Goal: Transaction & Acquisition: Purchase product/service

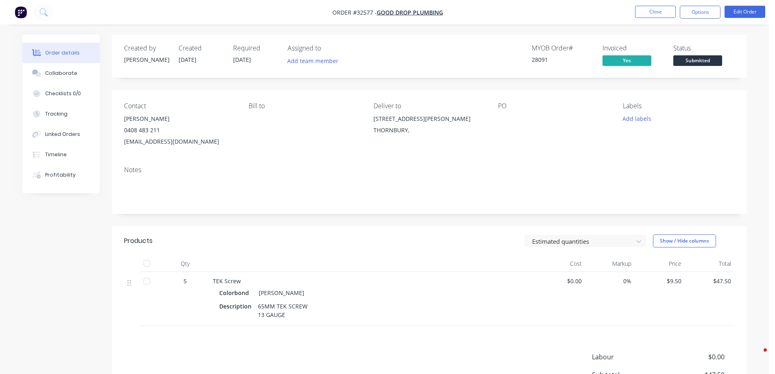
click at [696, 64] on span "Submitted" at bounding box center [697, 60] width 49 height 10
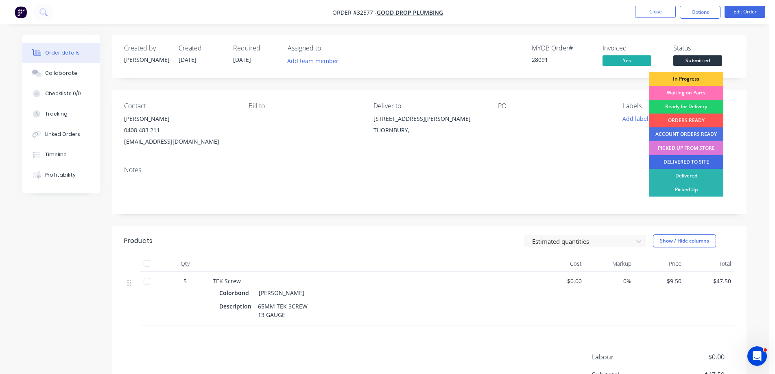
click at [678, 163] on div "DELIVERED TO SITE" at bounding box center [686, 162] width 74 height 14
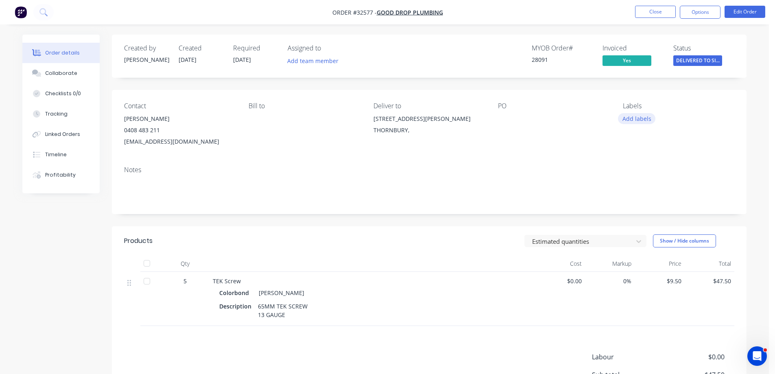
click at [644, 116] on button "Add labels" at bounding box center [636, 118] width 37 height 11
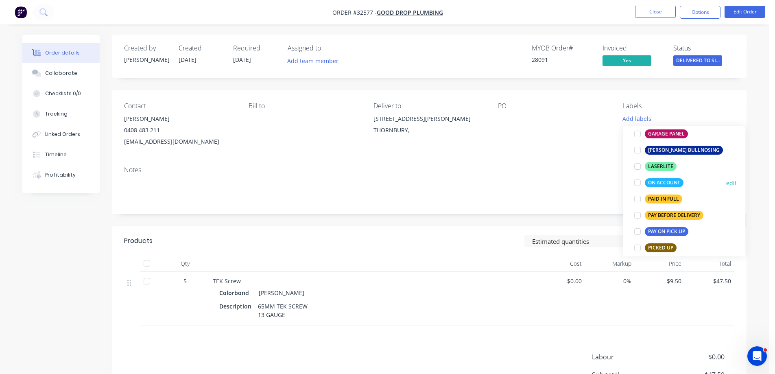
scroll to position [203, 0]
click at [664, 198] on div "PAID IN FULL" at bounding box center [663, 199] width 37 height 9
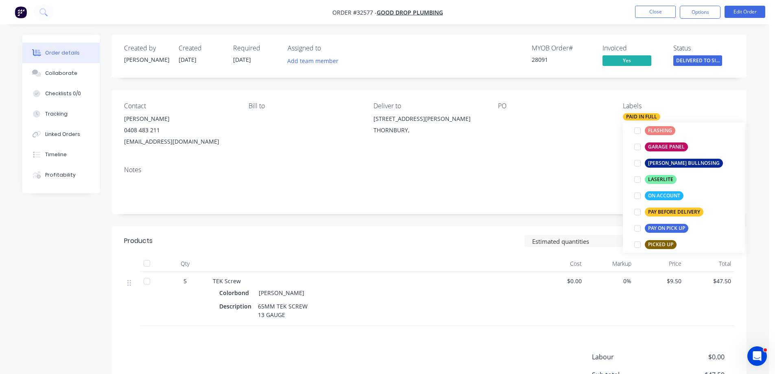
scroll to position [0, 0]
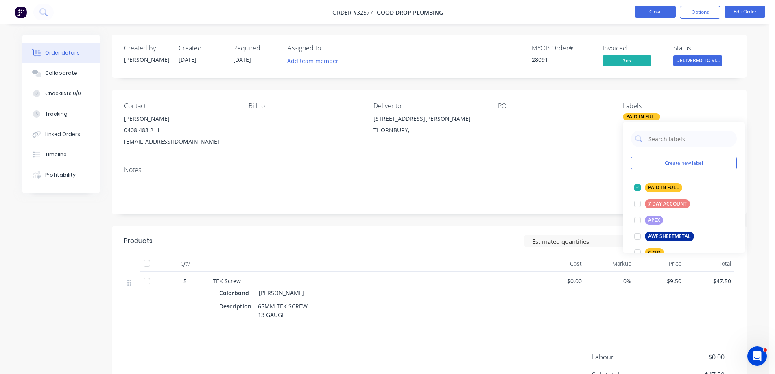
click at [655, 10] on button "Close" at bounding box center [655, 12] width 41 height 12
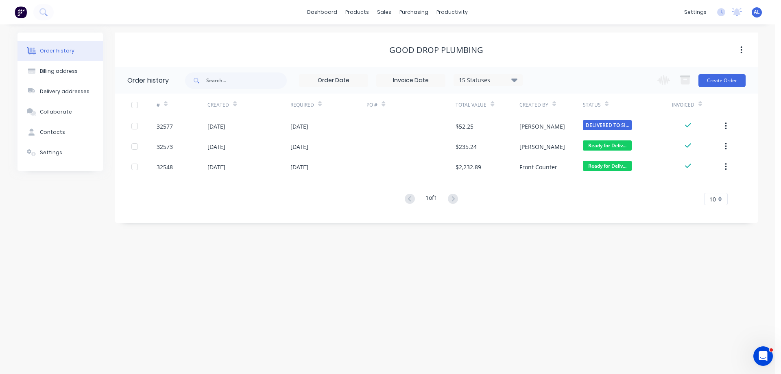
click at [21, 13] on img at bounding box center [21, 12] width 12 height 12
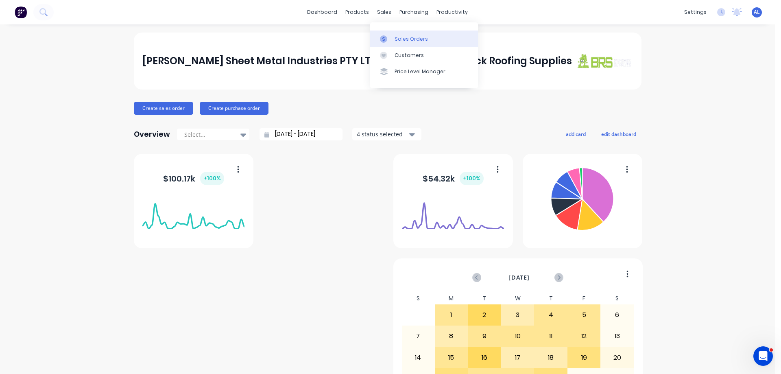
click at [402, 39] on div "Sales Orders" at bounding box center [410, 38] width 33 height 7
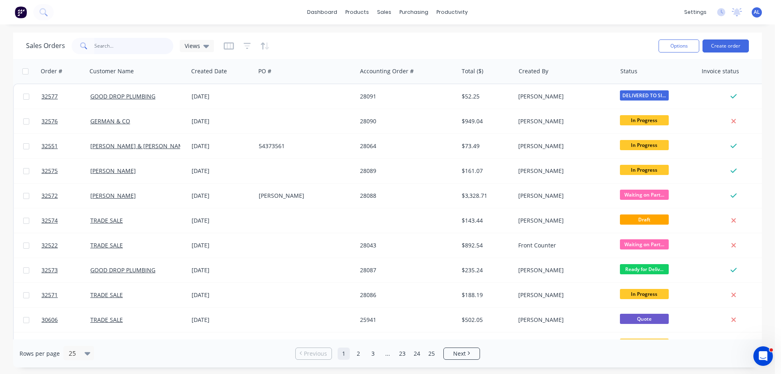
click at [110, 41] on input "text" at bounding box center [133, 46] width 79 height 16
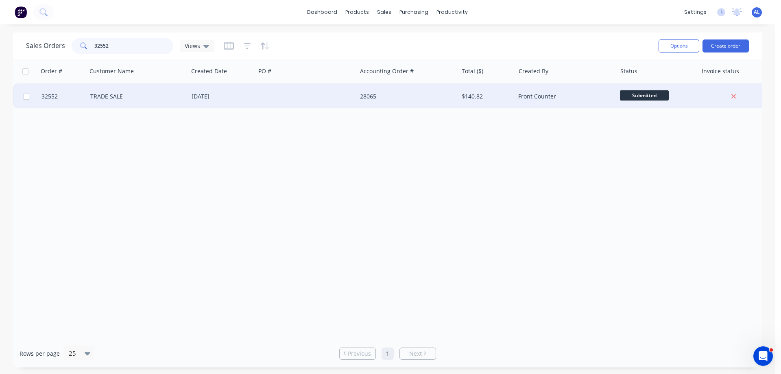
type input "32552"
click at [292, 102] on div at bounding box center [305, 96] width 101 height 24
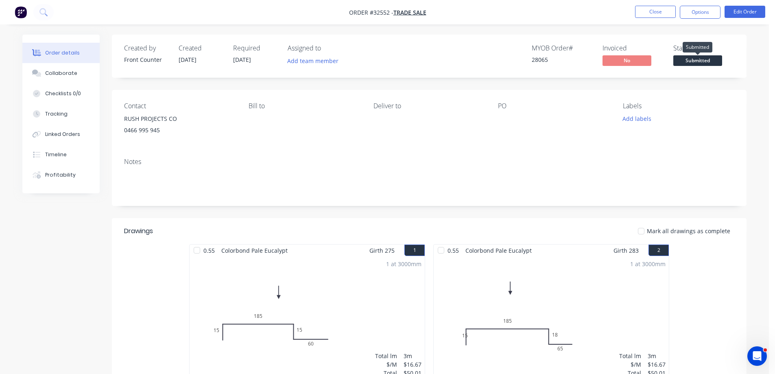
click at [698, 58] on span "Submitted" at bounding box center [697, 60] width 49 height 10
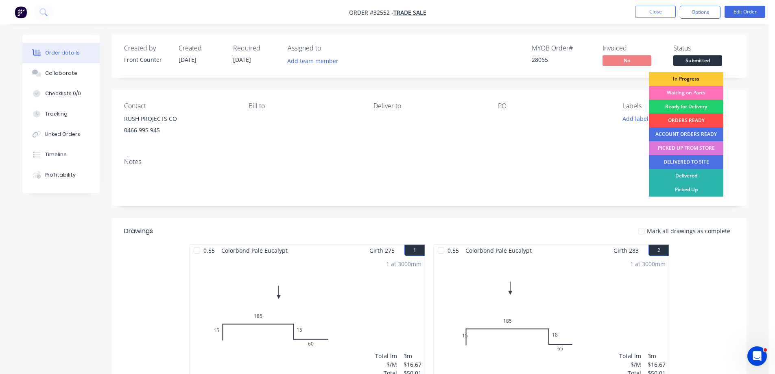
click at [682, 121] on div "ORDERS READY" at bounding box center [686, 120] width 74 height 14
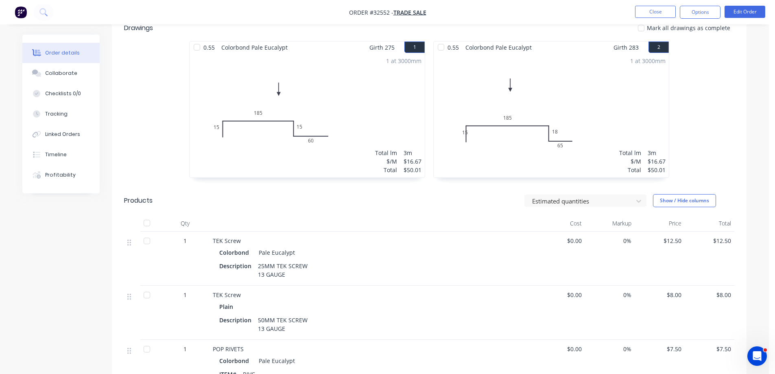
scroll to position [81, 0]
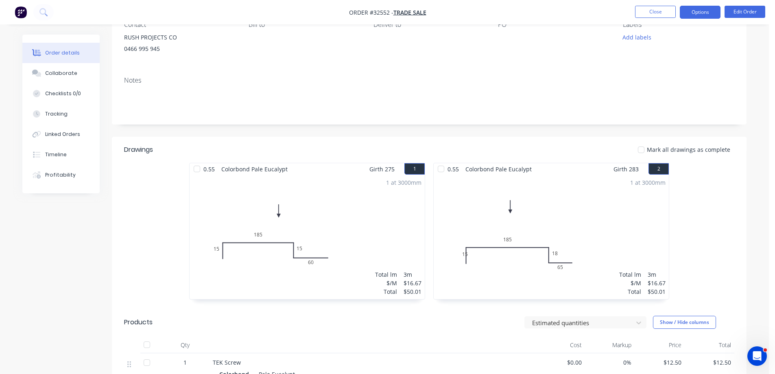
click at [702, 14] on button "Options" at bounding box center [700, 12] width 41 height 13
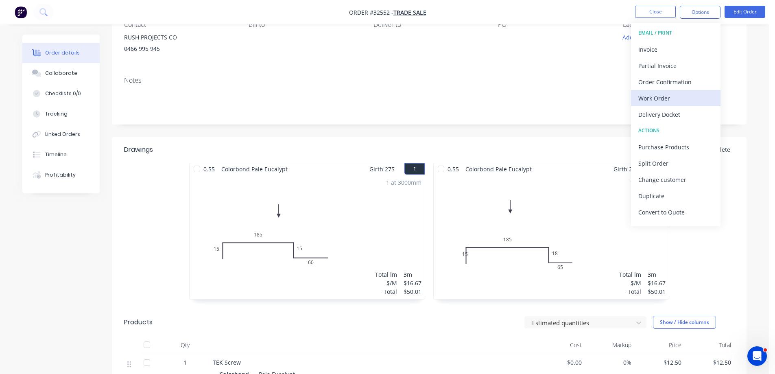
click at [674, 96] on div "Work Order" at bounding box center [675, 98] width 75 height 12
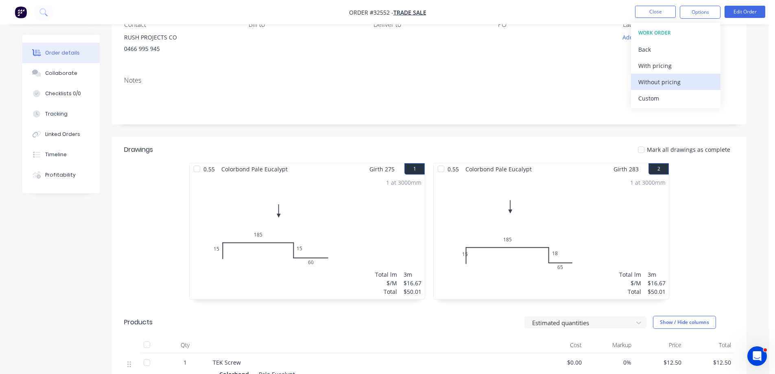
click at [658, 81] on div "Without pricing" at bounding box center [675, 82] width 75 height 12
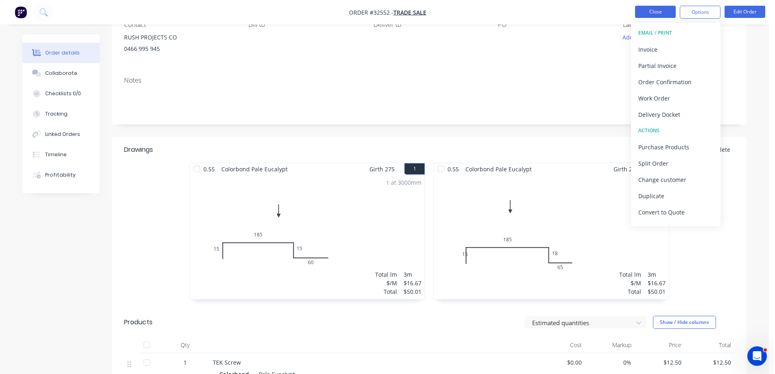
click at [664, 12] on button "Close" at bounding box center [655, 12] width 41 height 12
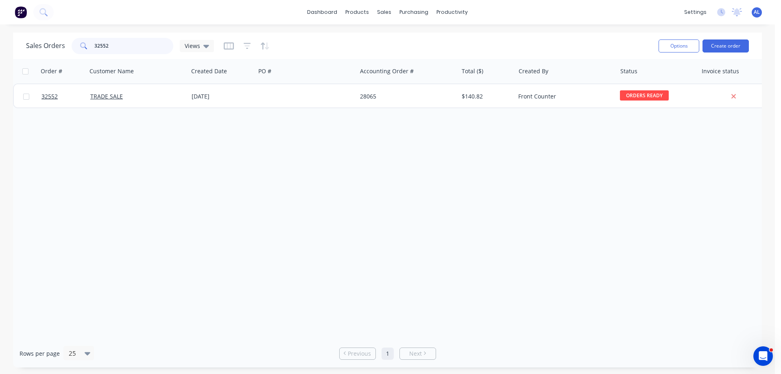
click at [132, 50] on input "32552" at bounding box center [133, 46] width 79 height 16
type input "3"
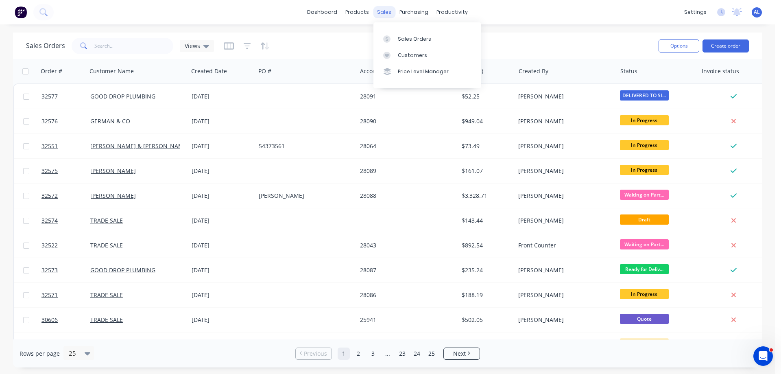
click at [384, 11] on div "sales" at bounding box center [384, 12] width 22 height 12
click at [425, 41] on div "Sales Orders" at bounding box center [414, 38] width 33 height 7
click at [722, 44] on button "Create order" at bounding box center [725, 45] width 46 height 13
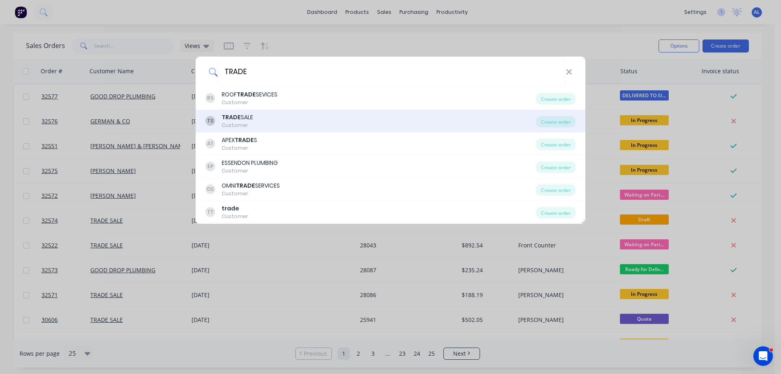
type input "TRADE"
click at [279, 119] on div "TS TRADE SALE Customer" at bounding box center [370, 121] width 331 height 16
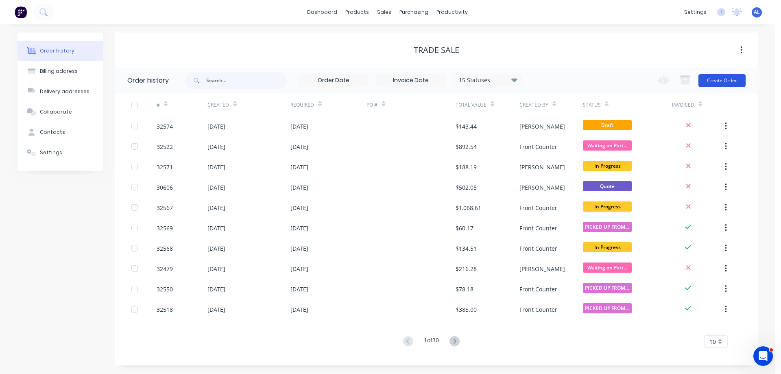
click at [721, 83] on button "Create Order" at bounding box center [721, 80] width 47 height 13
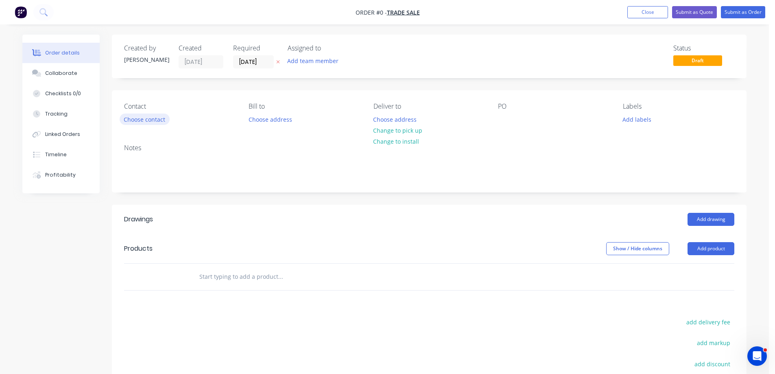
click at [163, 123] on button "Choose contact" at bounding box center [145, 118] width 50 height 11
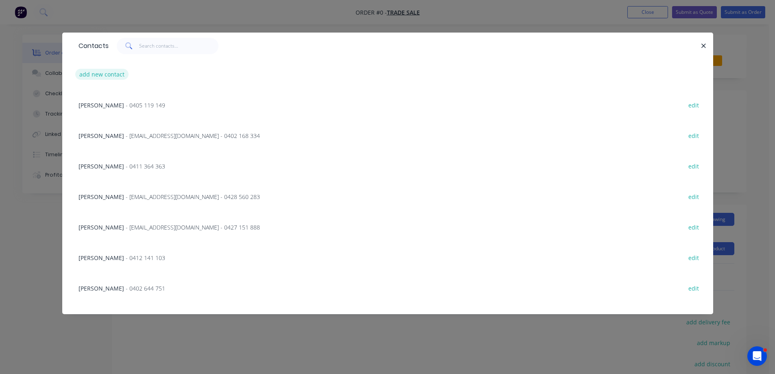
click at [113, 75] on button "add new contact" at bounding box center [102, 74] width 54 height 11
select select "AU"
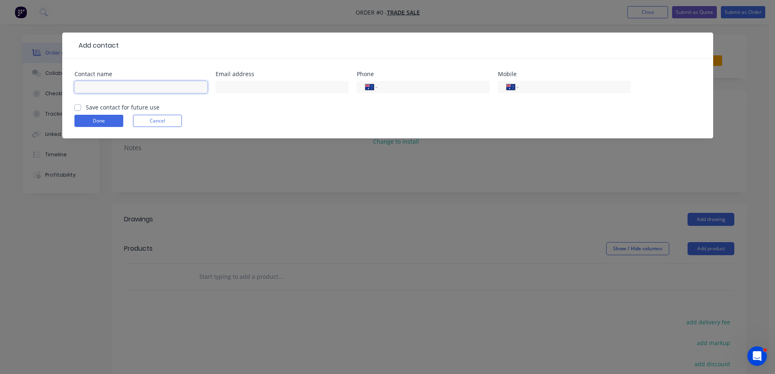
click at [140, 83] on input "text" at bounding box center [140, 87] width 133 height 12
type input "[PERSON_NAME]"
click at [570, 87] on input "tel" at bounding box center [573, 87] width 98 height 9
type input "0412 842 324"
click at [86, 109] on label "Save contact for future use" at bounding box center [123, 107] width 74 height 9
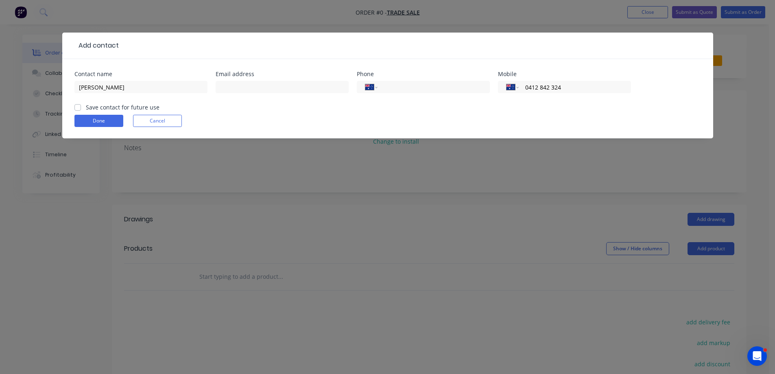
click at [79, 109] on input "Save contact for future use" at bounding box center [77, 107] width 7 height 8
checkbox input "true"
click at [94, 119] on button "Done" at bounding box center [98, 121] width 49 height 12
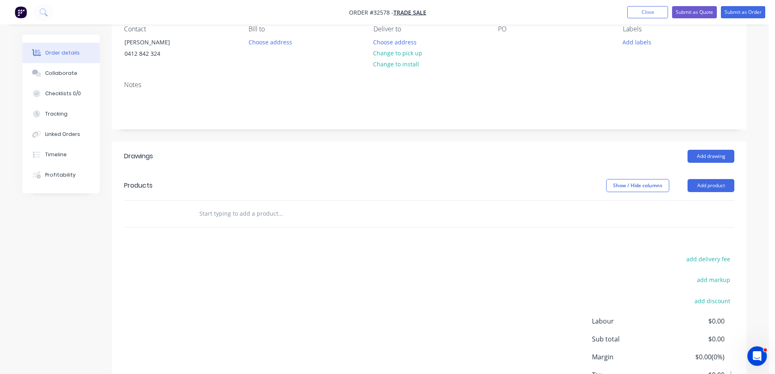
scroll to position [138, 0]
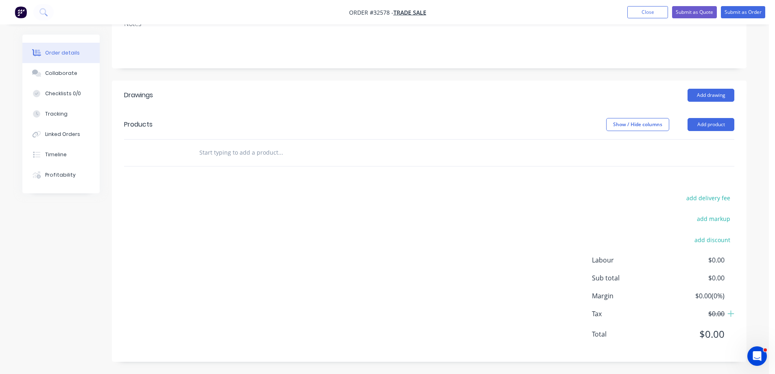
click at [249, 159] on input "text" at bounding box center [280, 152] width 163 height 16
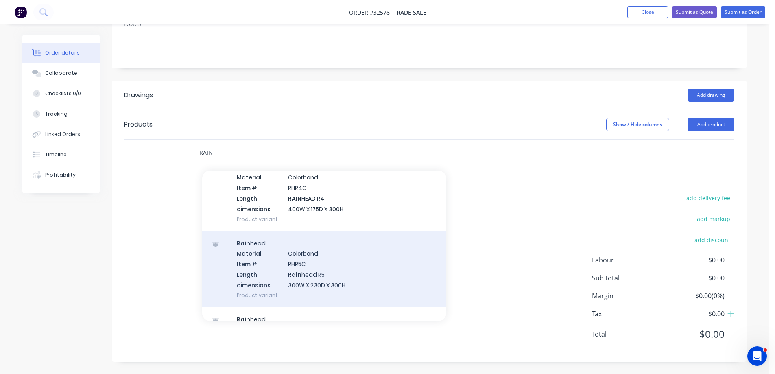
scroll to position [122, 0]
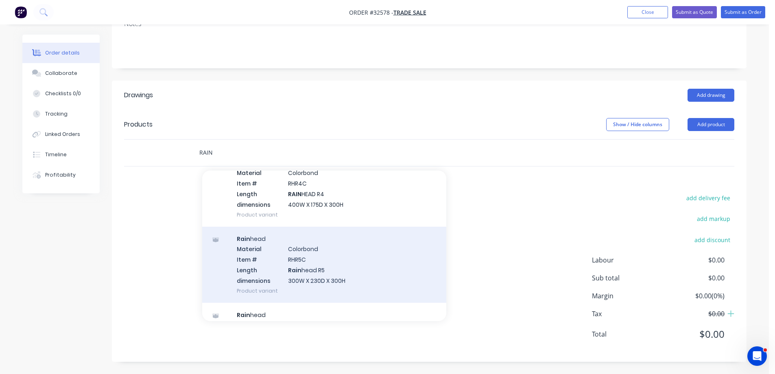
type input "RAIN"
click at [338, 263] on div "Rain head Material Colorbond Item # RHR5C Length Rain head R5 dimensions 300W X…" at bounding box center [324, 265] width 244 height 76
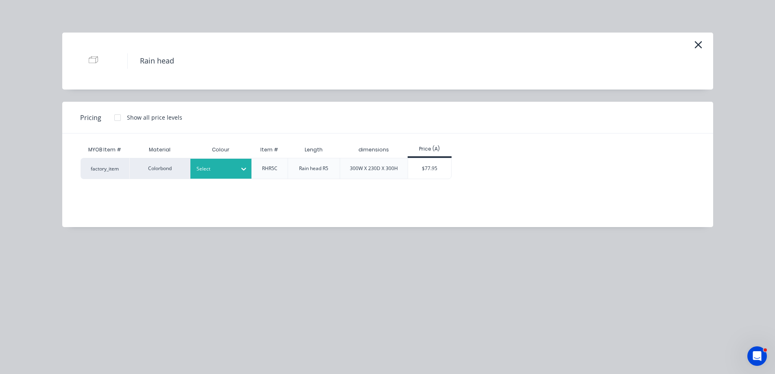
click at [244, 166] on icon at bounding box center [244, 169] width 8 height 8
click at [102, 299] on div "Surfmist" at bounding box center [51, 306] width 102 height 15
click at [440, 174] on div "$77.95" at bounding box center [430, 168] width 44 height 20
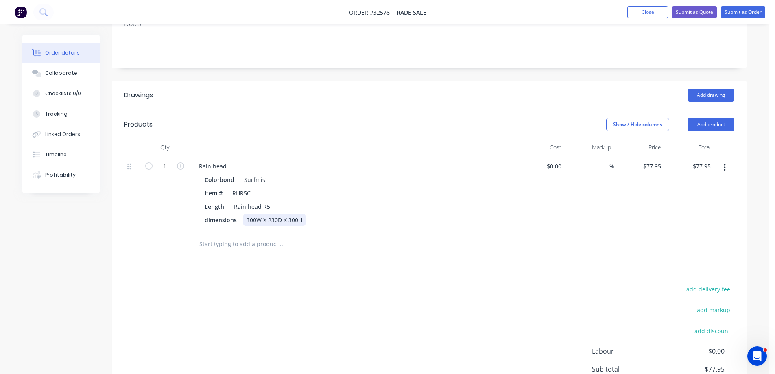
click at [275, 218] on div "300W X 230D X 300H" at bounding box center [274, 220] width 62 height 12
click at [295, 221] on div "300W X 150D X 300H" at bounding box center [274, 220] width 62 height 12
click at [363, 322] on div "add delivery fee add markup add discount Labour $0.00 Sub total $77.95 Margin $…" at bounding box center [429, 361] width 610 height 157
click at [234, 252] on input "text" at bounding box center [280, 244] width 163 height 16
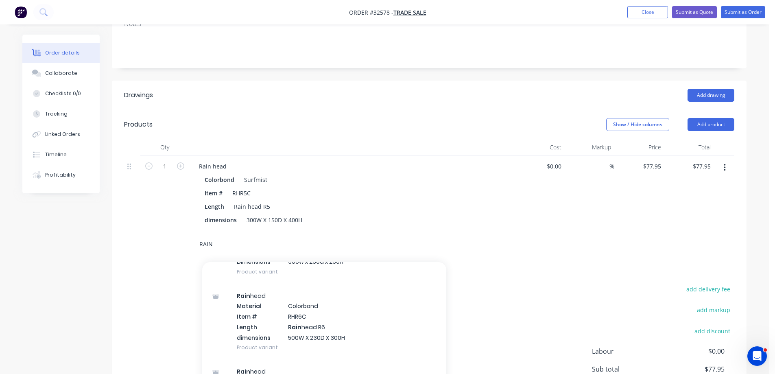
scroll to position [366, 0]
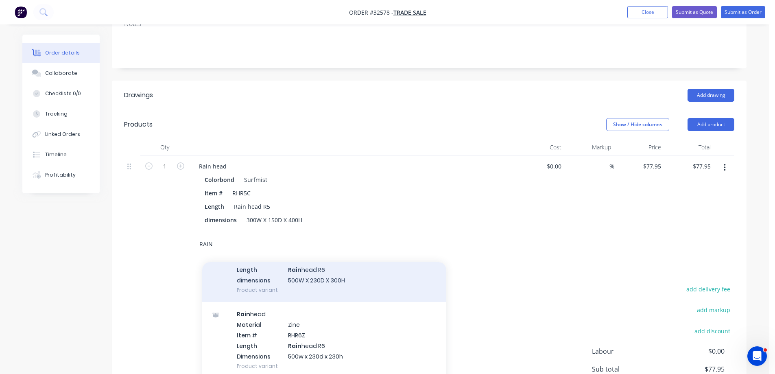
type input "RAIN"
click at [336, 279] on div "Rain head Material Colorbond Item # RHR6C Length Rain head R6 dimensions 500W X…" at bounding box center [324, 264] width 244 height 76
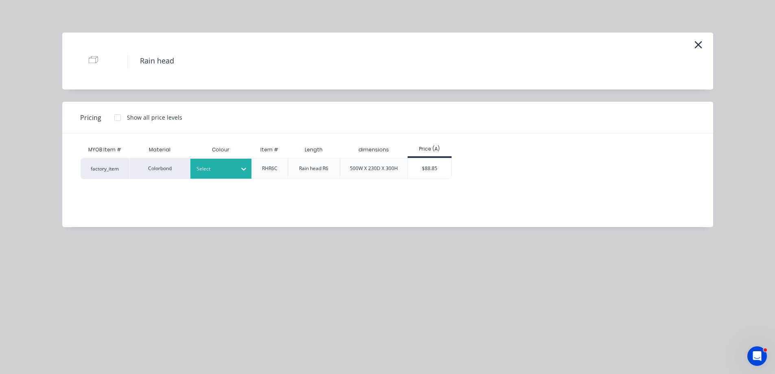
click at [244, 166] on icon at bounding box center [244, 169] width 8 height 8
click at [102, 338] on div "Surfmist" at bounding box center [51, 345] width 102 height 15
click at [418, 175] on div "$88.85" at bounding box center [430, 168] width 44 height 20
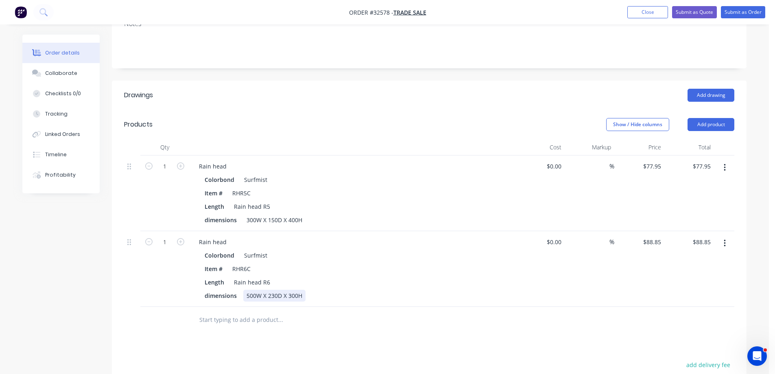
click at [256, 295] on div "500W X 230D X 300H" at bounding box center [274, 296] width 62 height 12
click at [277, 297] on div "470W X 230D X 300H" at bounding box center [274, 296] width 62 height 12
click at [296, 297] on div "470W X 150D X 300H" at bounding box center [274, 296] width 62 height 12
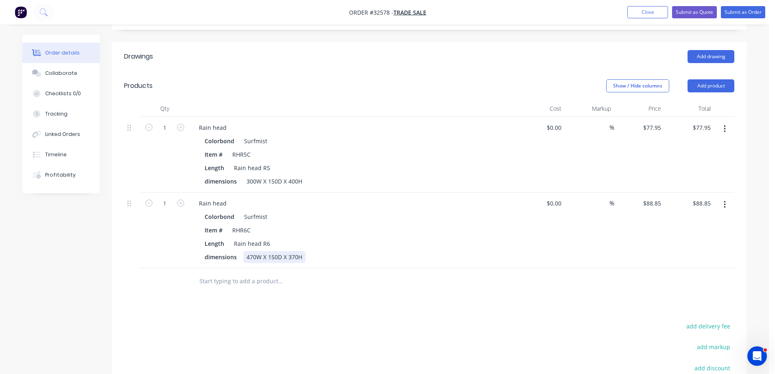
scroll to position [220, 0]
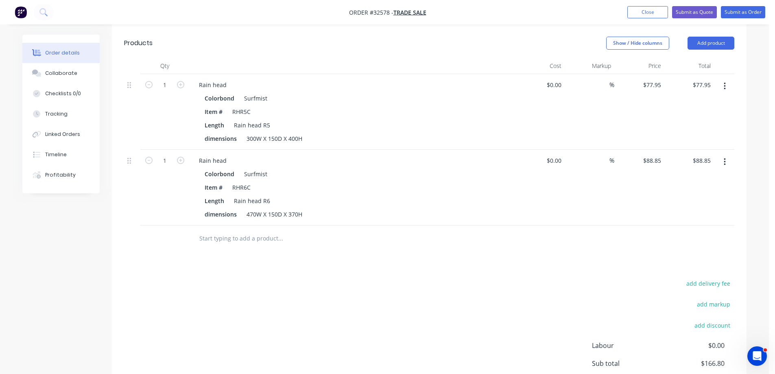
click at [572, 254] on div "Drawings Add drawing Products Show / Hide columns Add product Qty Cost Markup P…" at bounding box center [429, 223] width 634 height 448
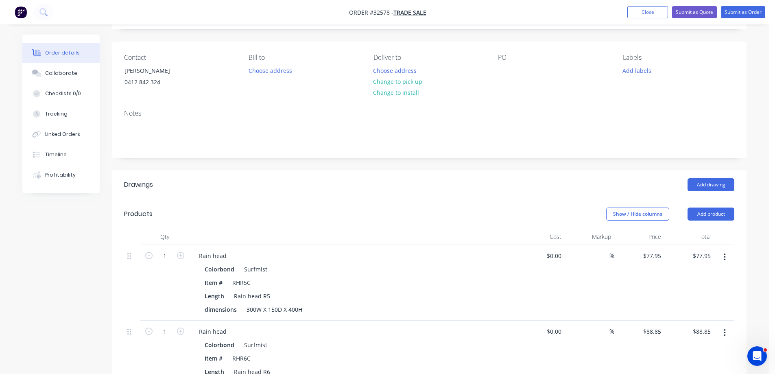
scroll to position [0, 0]
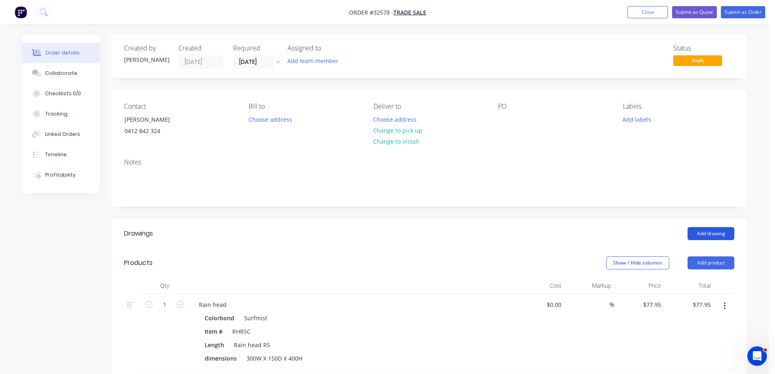
click at [729, 233] on button "Add drawing" at bounding box center [710, 233] width 47 height 13
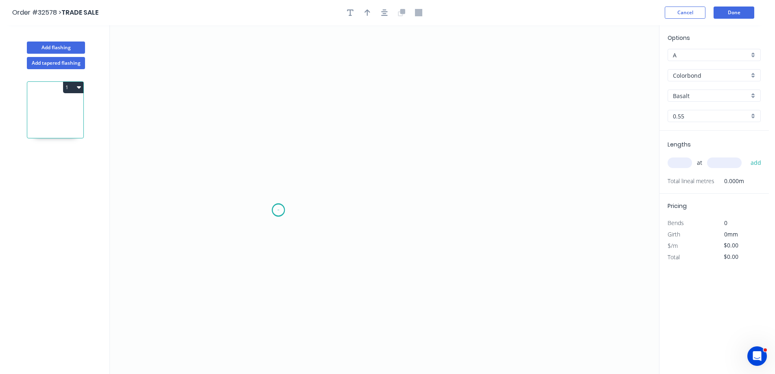
drag, startPoint x: 278, startPoint y: 210, endPoint x: 273, endPoint y: 143, distance: 67.3
click at [278, 208] on icon "0" at bounding box center [384, 199] width 549 height 349
click at [271, 115] on icon "0" at bounding box center [384, 199] width 549 height 349
click at [470, 117] on icon "0 ?" at bounding box center [384, 199] width 549 height 349
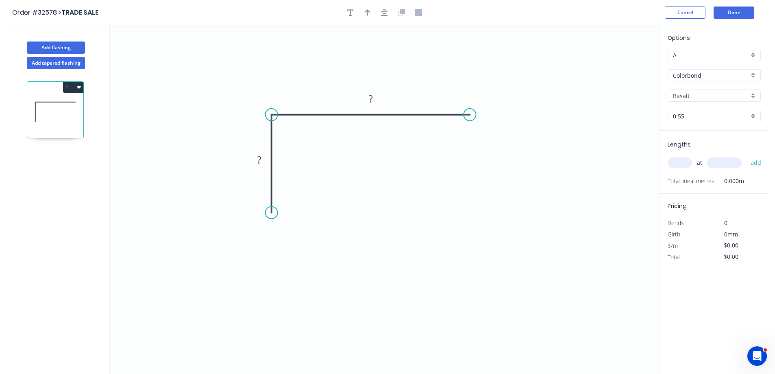
drag, startPoint x: 283, startPoint y: 211, endPoint x: 276, endPoint y: 213, distance: 6.7
click at [276, 213] on circle at bounding box center [271, 212] width 12 height 12
click at [261, 162] on tspan "?" at bounding box center [259, 159] width 4 height 13
click at [263, 160] on rect at bounding box center [259, 160] width 16 height 11
click at [517, 195] on div "Drip edge" at bounding box center [511, 195] width 82 height 17
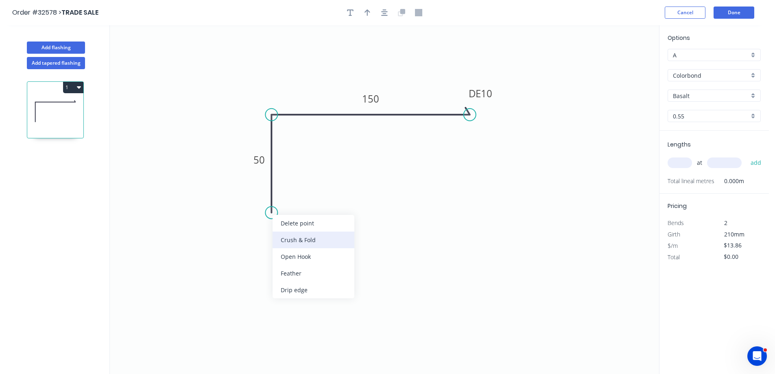
click at [309, 240] on div "Crush & Fold" at bounding box center [313, 239] width 82 height 17
type input "$15.98"
click at [377, 15] on div at bounding box center [384, 13] width 85 height 12
click at [383, 13] on icon "button" at bounding box center [384, 12] width 7 height 7
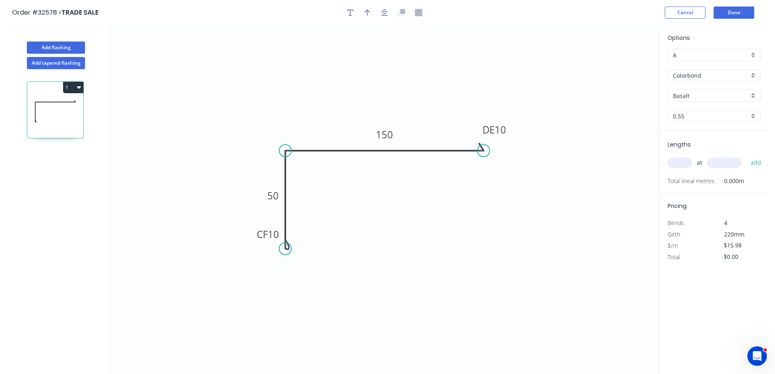
drag, startPoint x: 368, startPoint y: 13, endPoint x: 423, endPoint y: 109, distance: 110.2
click at [368, 13] on icon "button" at bounding box center [367, 12] width 6 height 7
drag, startPoint x: 616, startPoint y: 64, endPoint x: 568, endPoint y: 125, distance: 78.4
click at [439, 124] on icon at bounding box center [438, 114] width 7 height 26
click at [755, 94] on div "Basalt" at bounding box center [713, 95] width 93 height 12
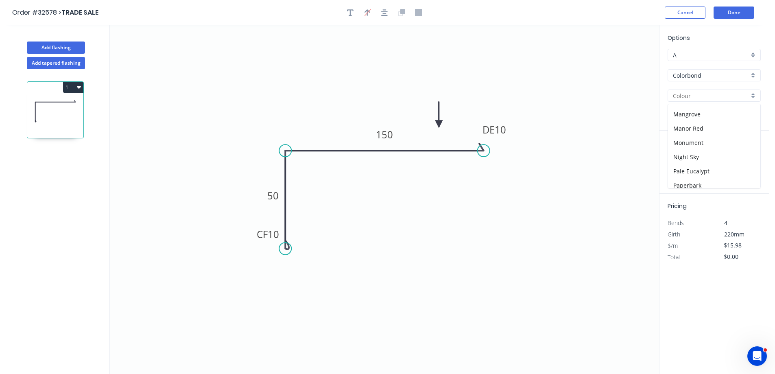
scroll to position [244, 0]
click at [700, 166] on div "Surfmist" at bounding box center [714, 166] width 92 height 14
type input "Surfmist"
click at [671, 162] on input "text" at bounding box center [679, 162] width 24 height 11
type input "1"
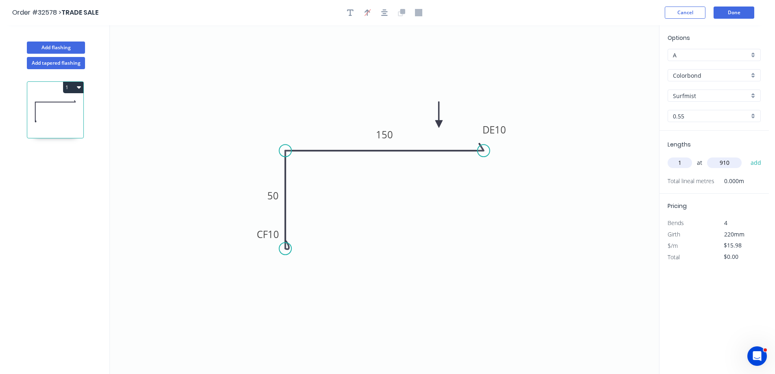
type input "910"
click at [746, 156] on button "add" at bounding box center [755, 163] width 19 height 14
type input "."
type input "$15.98"
type input "."
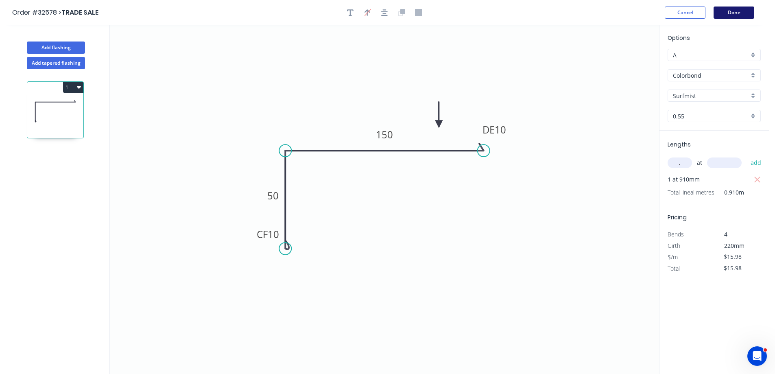
click at [729, 13] on button "Done" at bounding box center [733, 13] width 41 height 12
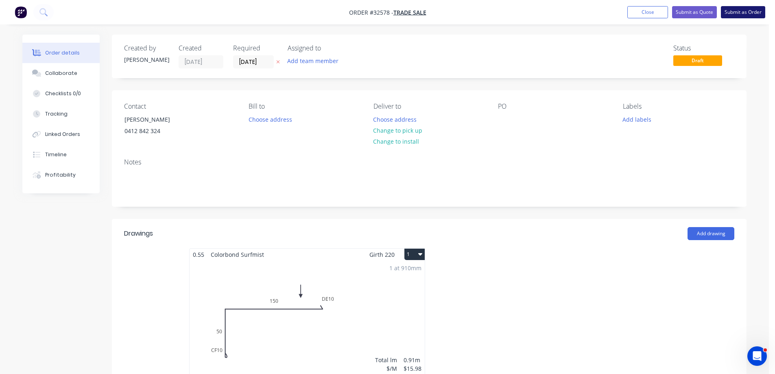
click at [744, 15] on button "Submit as Order" at bounding box center [743, 12] width 44 height 12
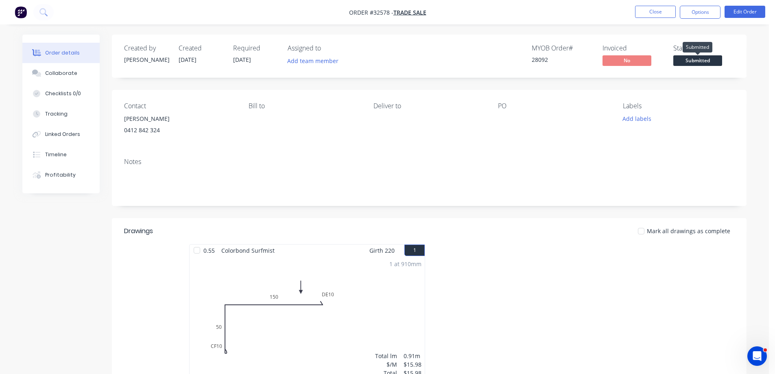
click at [685, 58] on span "Submitted" at bounding box center [697, 60] width 49 height 10
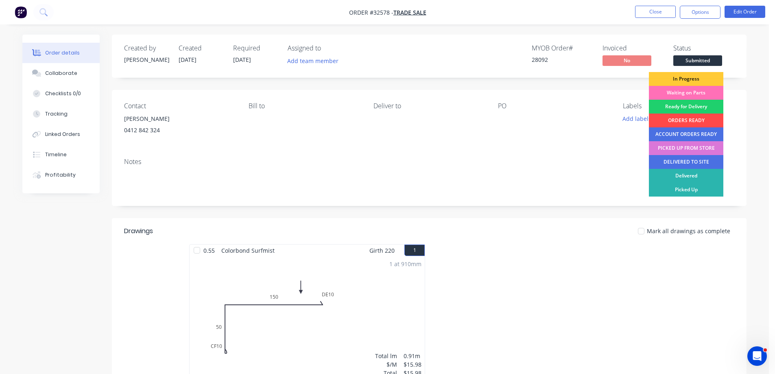
click at [688, 120] on div "ORDERS READY" at bounding box center [686, 120] width 74 height 14
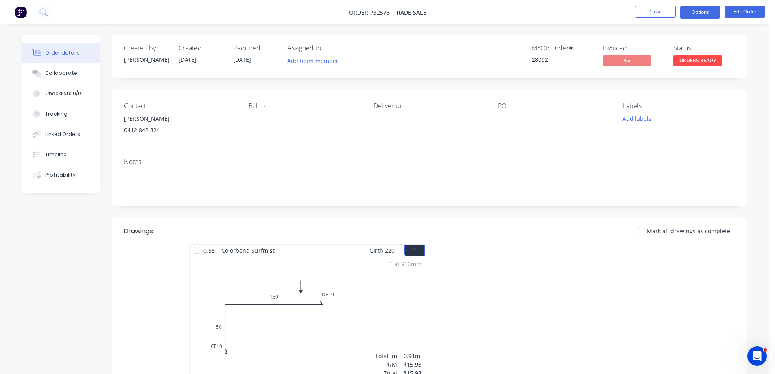
click at [704, 13] on button "Options" at bounding box center [700, 12] width 41 height 13
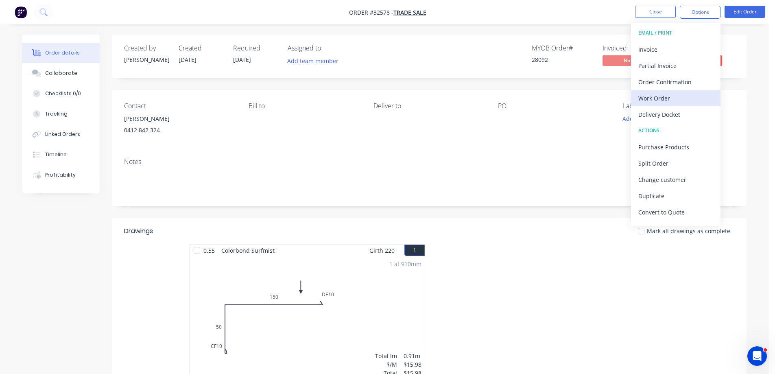
click at [676, 102] on div "Work Order" at bounding box center [675, 98] width 75 height 12
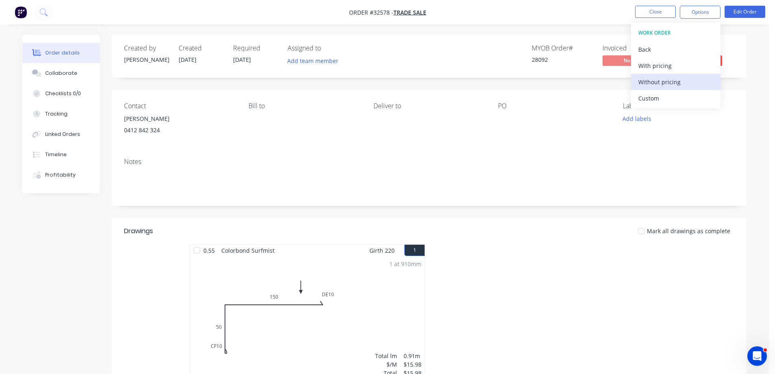
click at [679, 78] on div "Without pricing" at bounding box center [675, 82] width 75 height 12
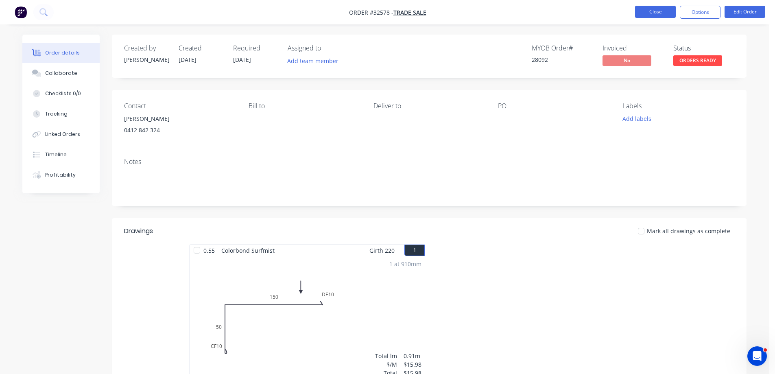
click at [647, 12] on button "Close" at bounding box center [655, 12] width 41 height 12
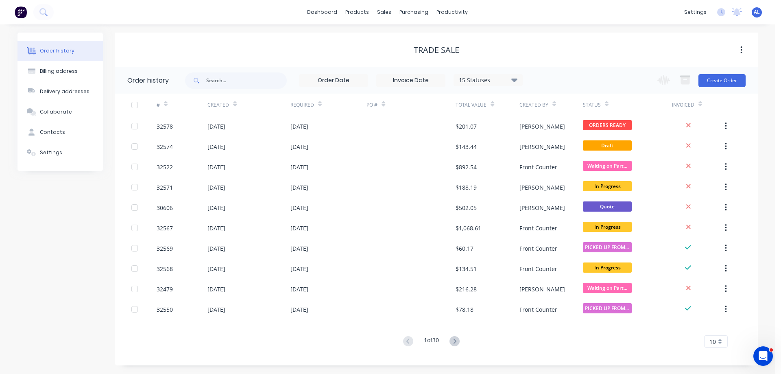
click at [23, 11] on img at bounding box center [21, 12] width 12 height 12
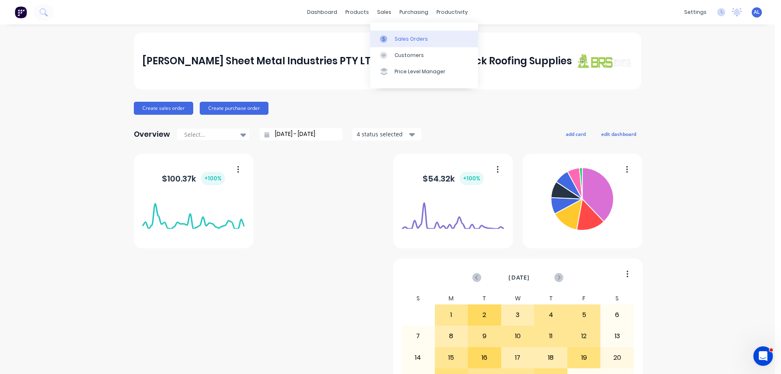
click at [403, 36] on div "Sales Orders" at bounding box center [410, 38] width 33 height 7
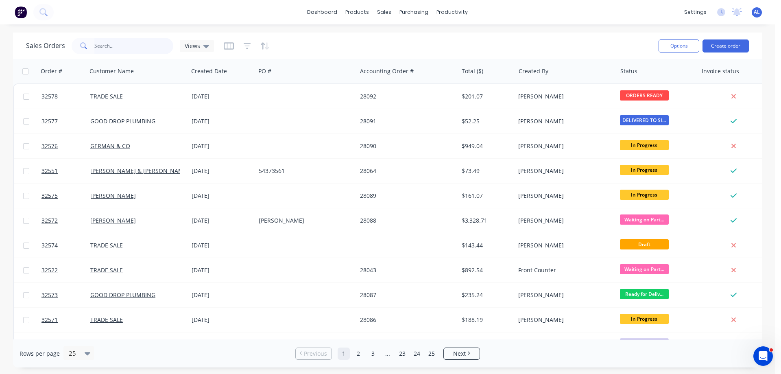
click at [113, 46] on input "text" at bounding box center [133, 46] width 79 height 16
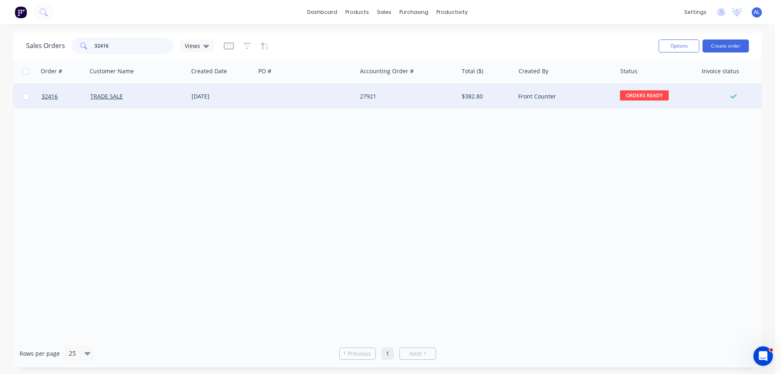
type input "32416"
click at [415, 106] on div "27921" at bounding box center [407, 96] width 101 height 24
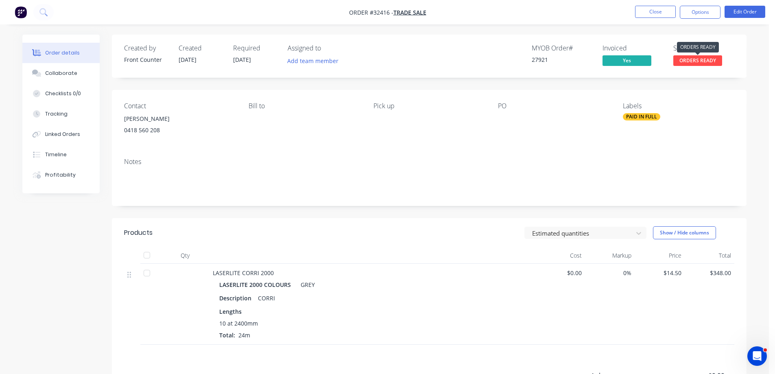
click at [695, 62] on span "ORDERS READY" at bounding box center [697, 60] width 49 height 10
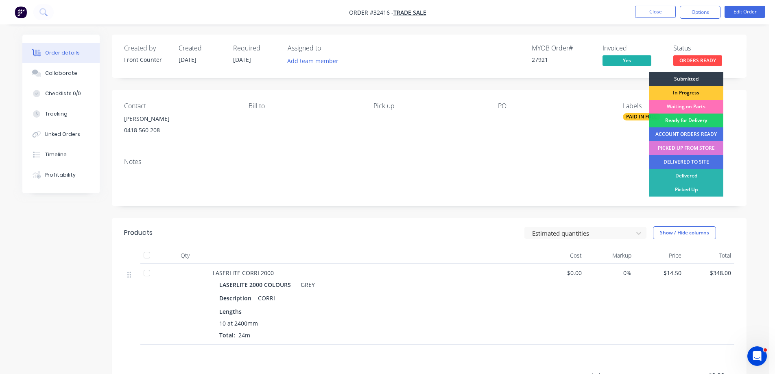
click at [686, 148] on div "PICKED UP FROM STORE" at bounding box center [686, 148] width 74 height 14
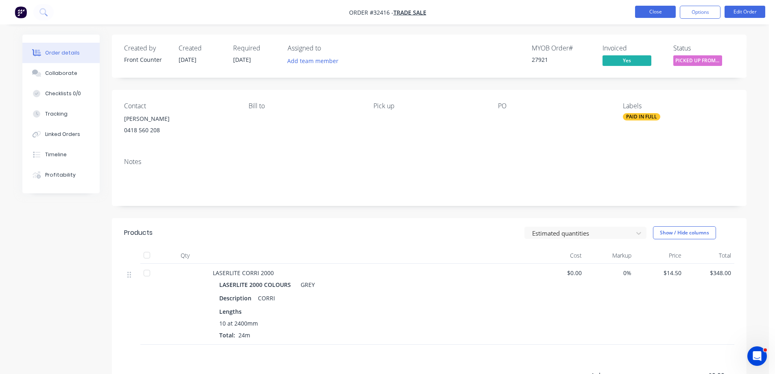
click at [657, 11] on button "Close" at bounding box center [655, 12] width 41 height 12
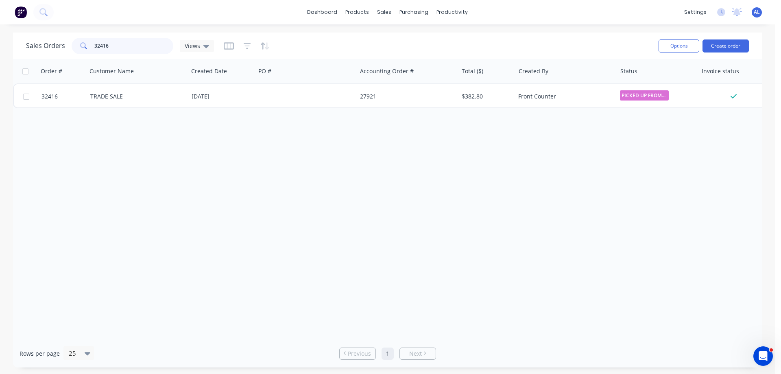
click at [115, 49] on input "32416" at bounding box center [133, 46] width 79 height 16
type input "3"
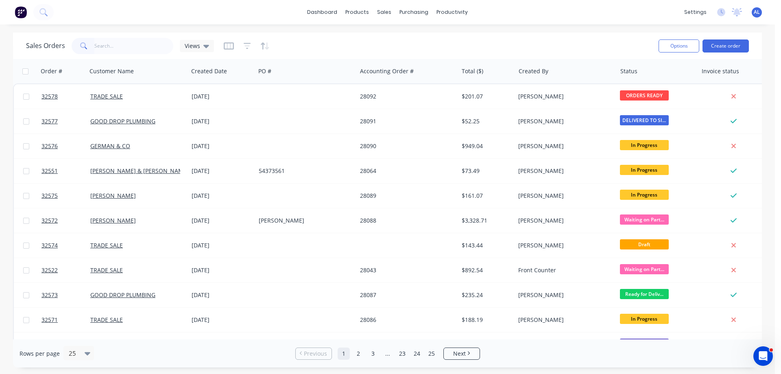
click at [22, 13] on img at bounding box center [21, 12] width 12 height 12
